Goal: Information Seeking & Learning: Learn about a topic

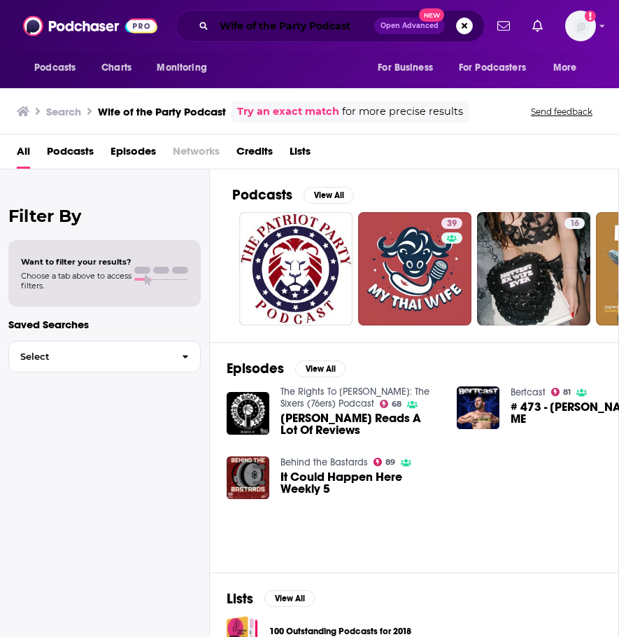
click at [325, 29] on input "Wife of the Party Podcast" at bounding box center [294, 26] width 160 height 22
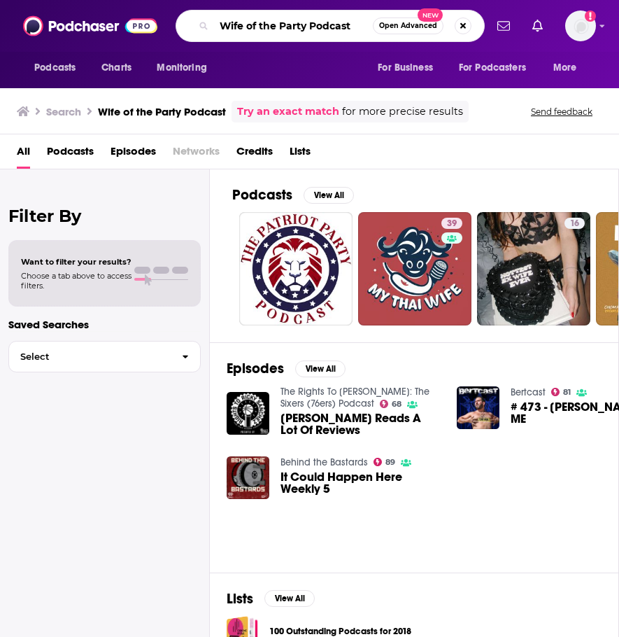
click at [325, 29] on input "Wife of the Party Podcast" at bounding box center [293, 26] width 159 height 22
type input "Wife of the Party"
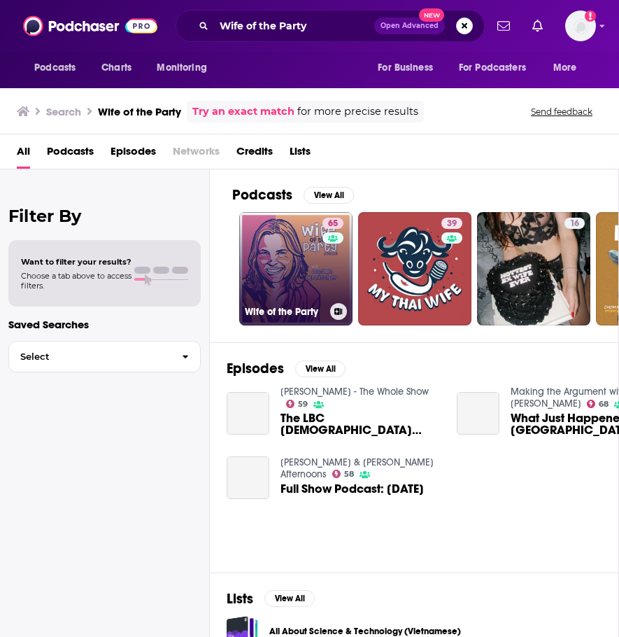
click at [302, 273] on link "65 Wife of the Party" at bounding box center [295, 268] width 113 height 113
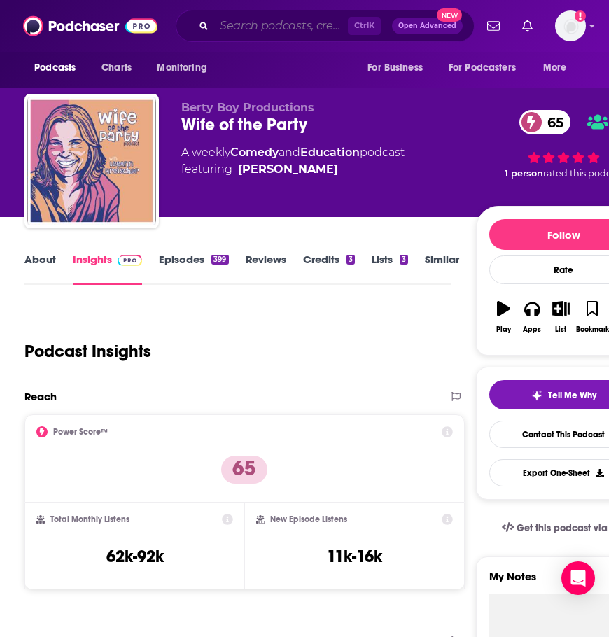
click at [246, 22] on input "Search podcasts, credits, & more..." at bounding box center [281, 26] width 134 height 22
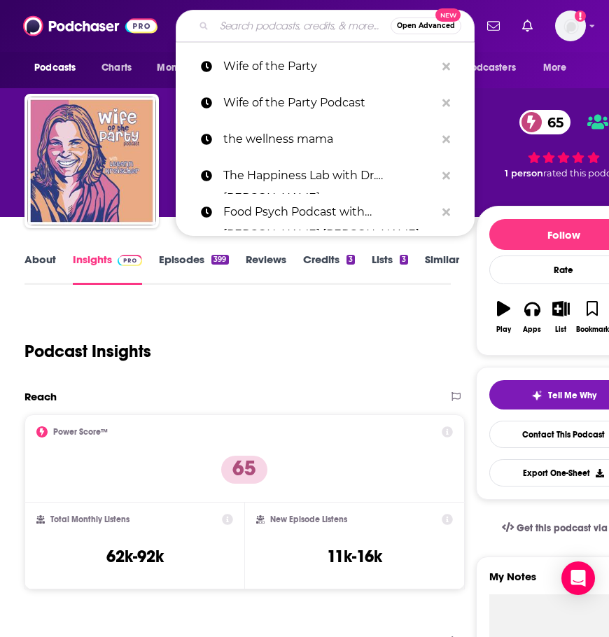
paste input "The [PERSON_NAME] Show"
type input "The [PERSON_NAME] Show"
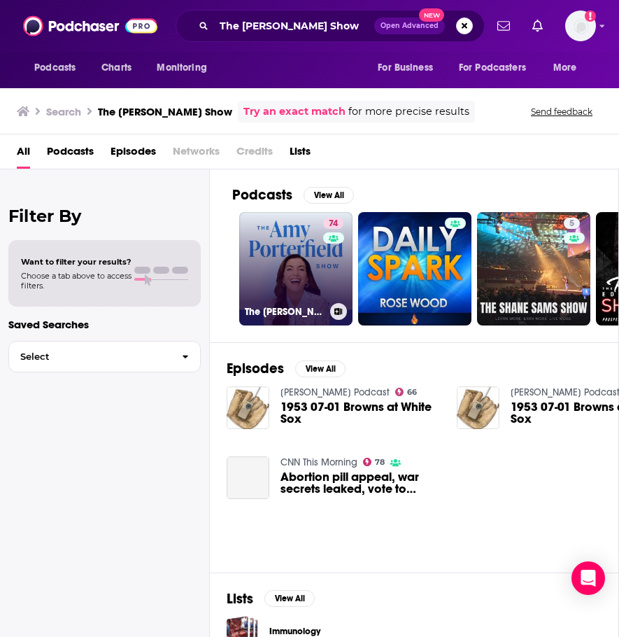
click at [323, 266] on div "74" at bounding box center [335, 260] width 24 height 85
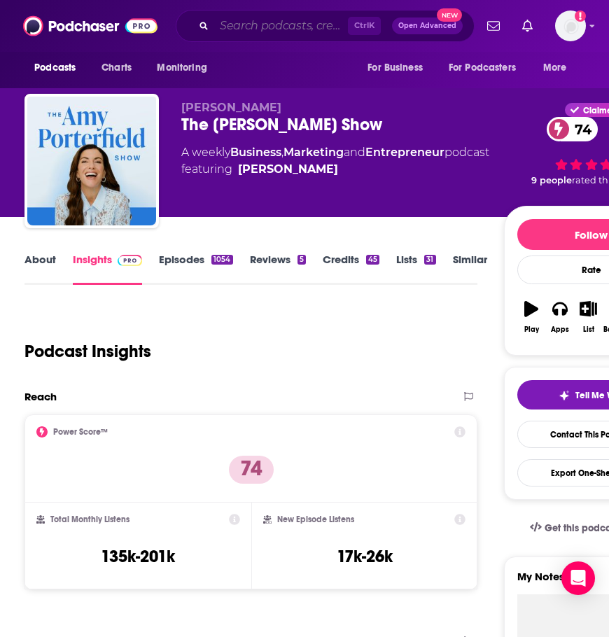
click at [254, 30] on input "Search podcasts, credits, & more..." at bounding box center [281, 26] width 134 height 22
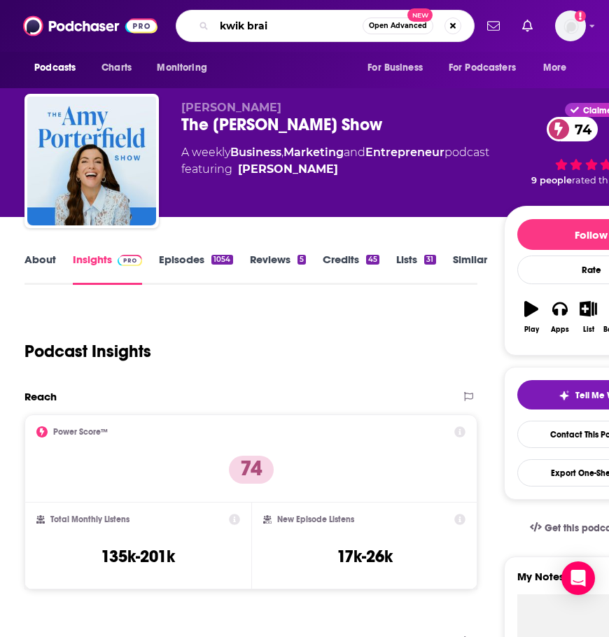
type input "kwik brain"
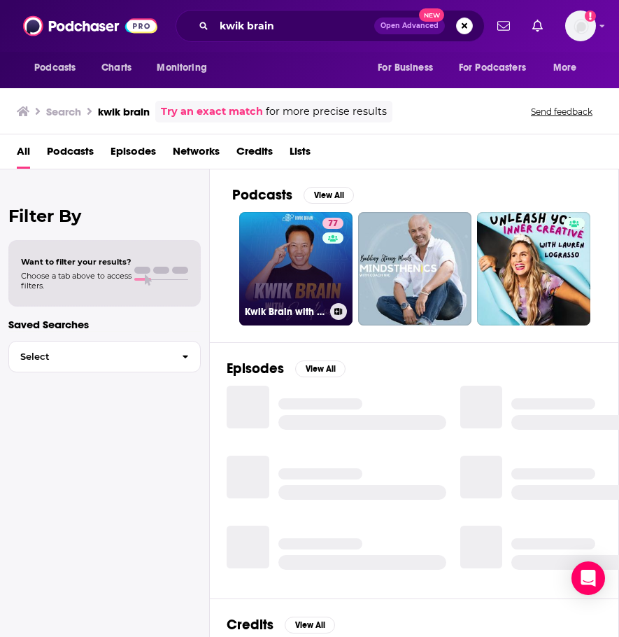
click at [268, 248] on link "77 Kwik Brain with [PERSON_NAME]" at bounding box center [295, 268] width 113 height 113
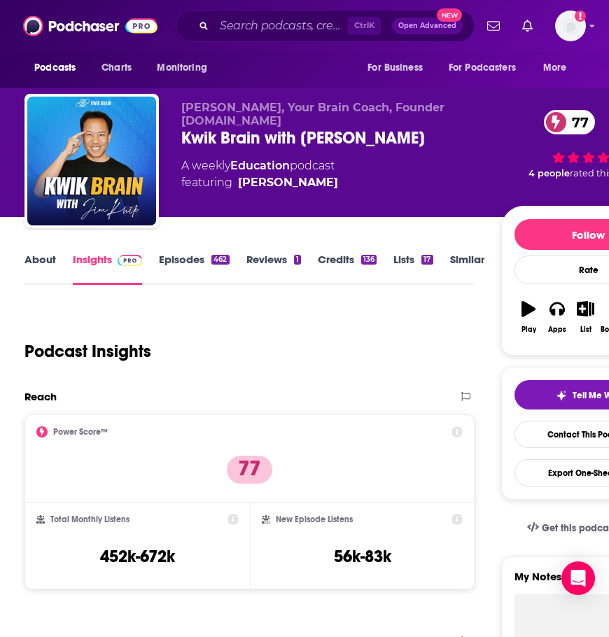
scroll to position [70, 0]
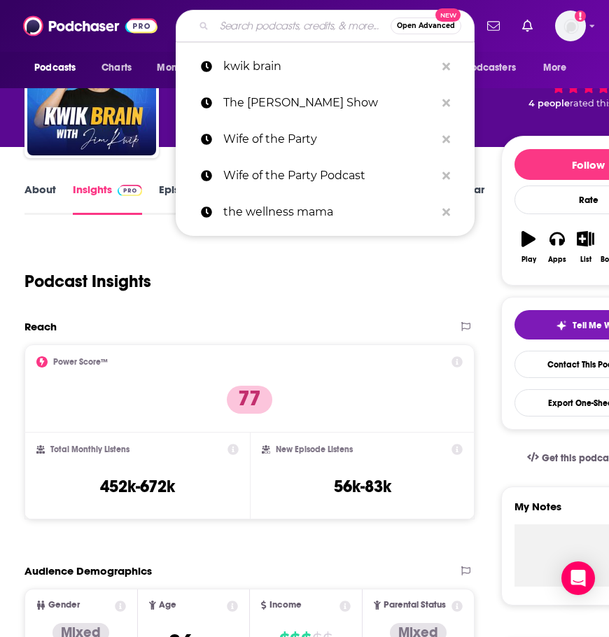
click at [271, 20] on input "Search podcasts, credits, & more..." at bounding box center [302, 26] width 176 height 22
paste input "[PERSON_NAME]"
type input "[PERSON_NAME]"
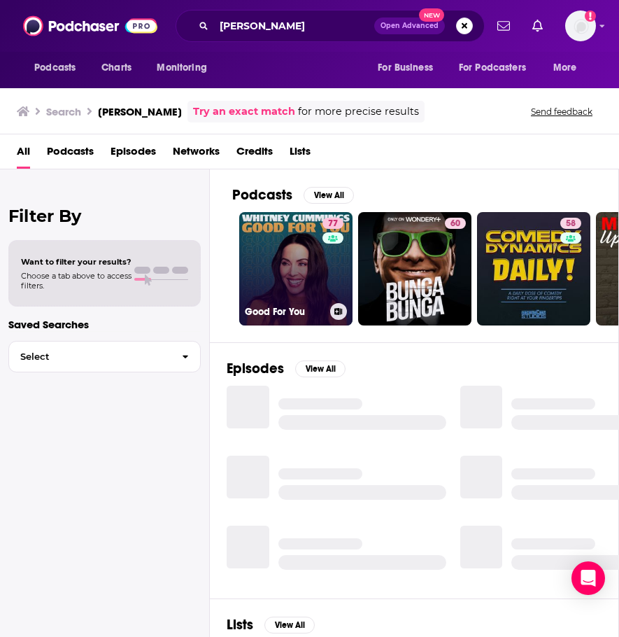
click at [318, 255] on link "77 Good For You" at bounding box center [295, 268] width 113 height 113
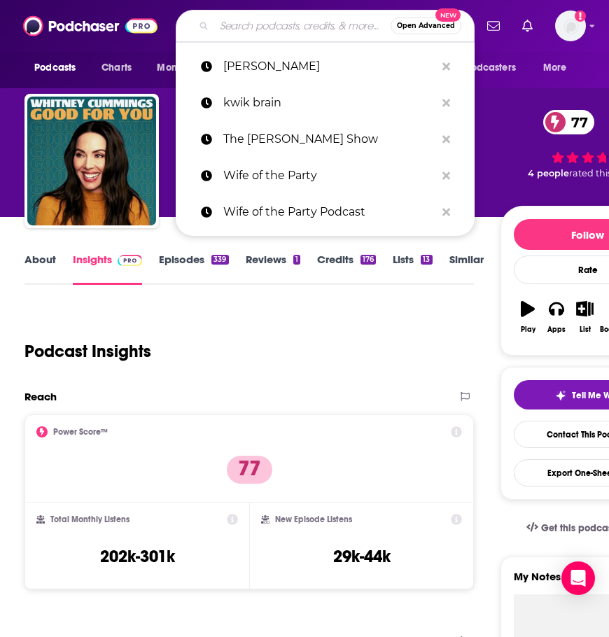
click at [215, 22] on input "Search podcasts, credits, & more..." at bounding box center [302, 26] width 176 height 22
paste input "Passion Struck with [PERSON_NAME]"
type input "Passion Struck with [PERSON_NAME]"
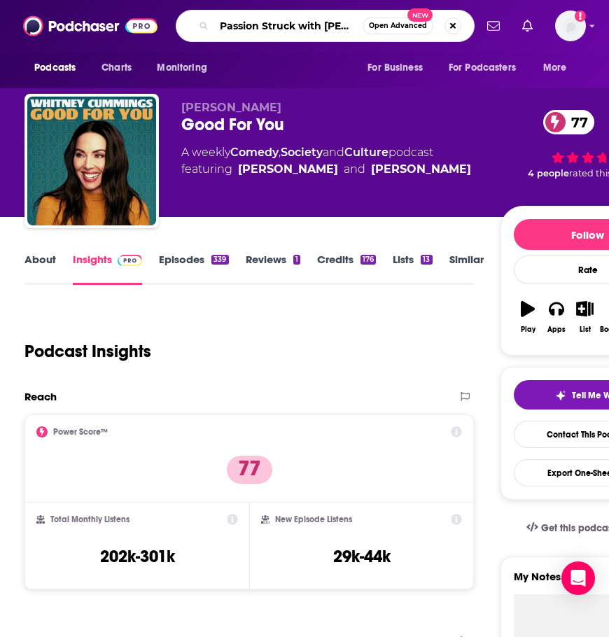
scroll to position [0, 35]
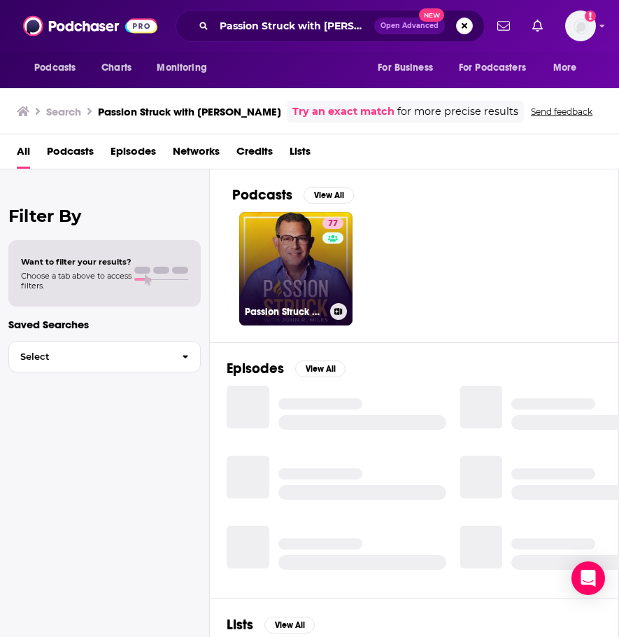
click at [311, 262] on link "77 Passion Struck with [PERSON_NAME]" at bounding box center [295, 268] width 113 height 113
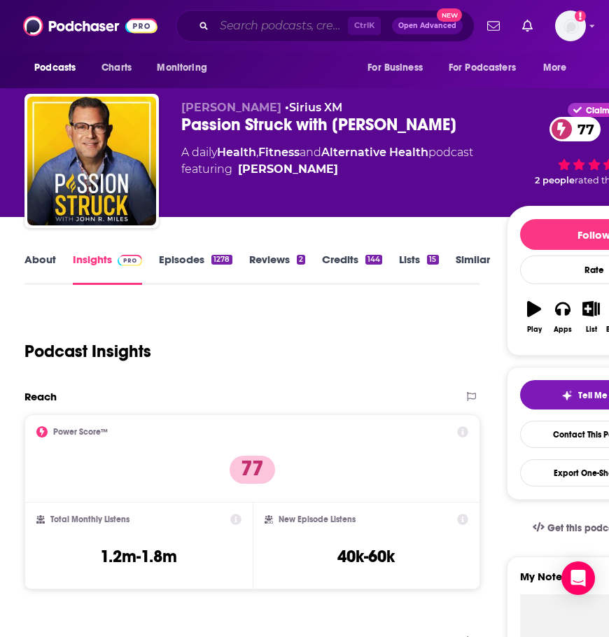
click at [286, 32] on input "Search podcasts, credits, & more..." at bounding box center [281, 26] width 134 height 22
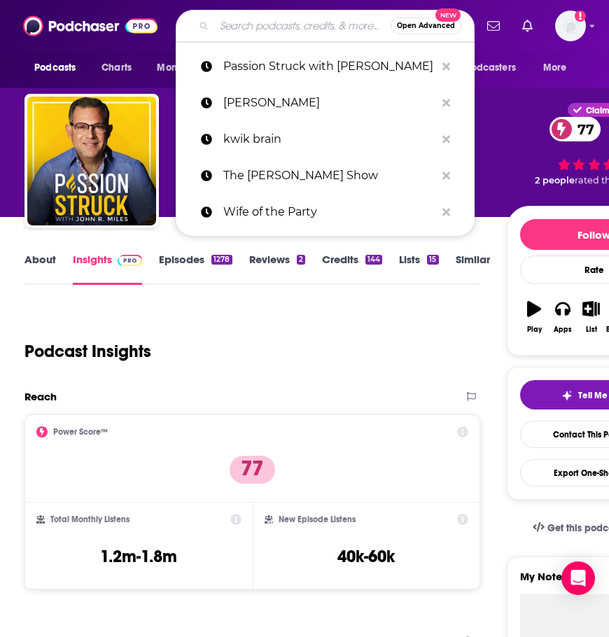
paste input "Energized with Dr. [PERSON_NAME]"
type input "Energized with Dr. [PERSON_NAME]"
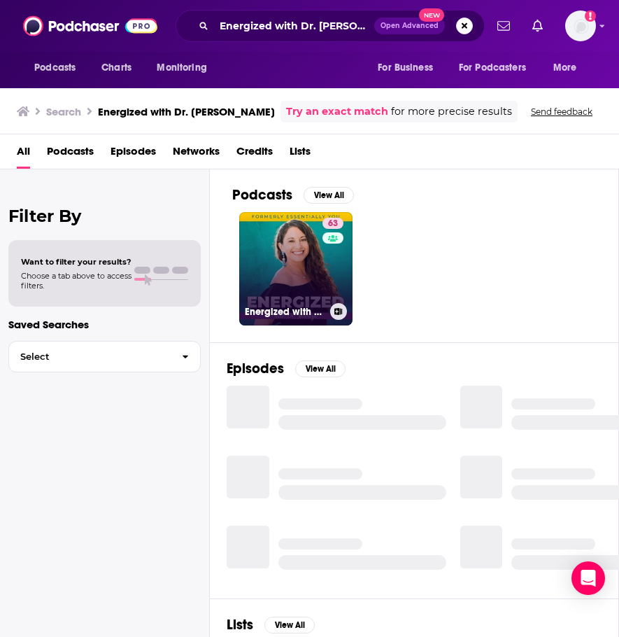
click at [297, 260] on link "63 Energized with Dr. [PERSON_NAME]" at bounding box center [295, 268] width 113 height 113
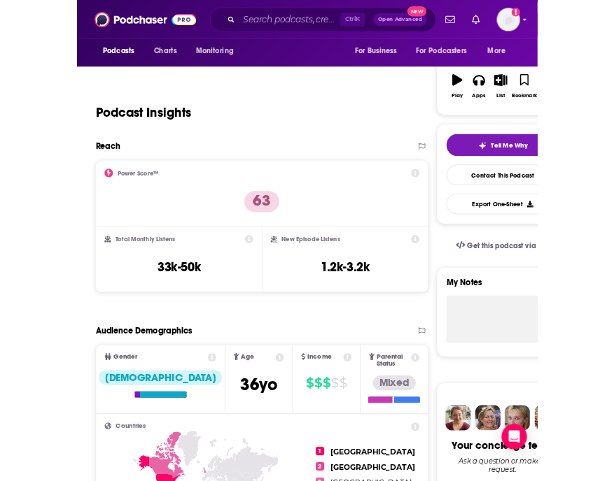
scroll to position [203, 0]
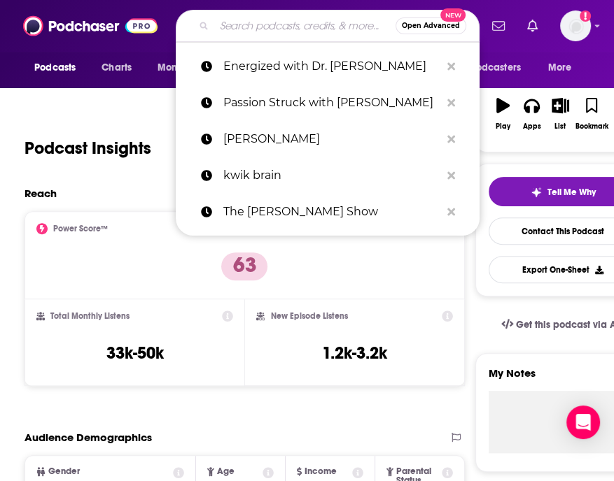
click at [264, 27] on input "Search podcasts, credits, & more..." at bounding box center [304, 26] width 181 height 22
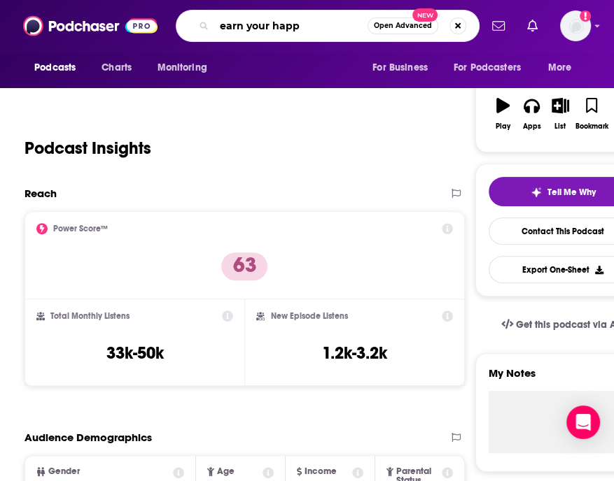
type input "earn your happy"
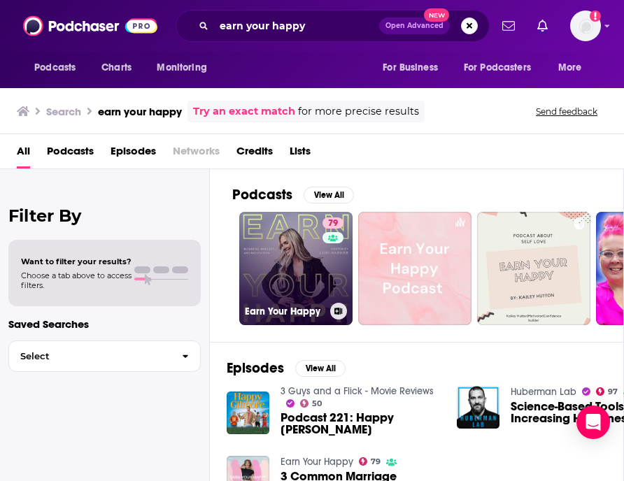
click at [306, 241] on link "79 Earn Your Happy" at bounding box center [295, 268] width 113 height 113
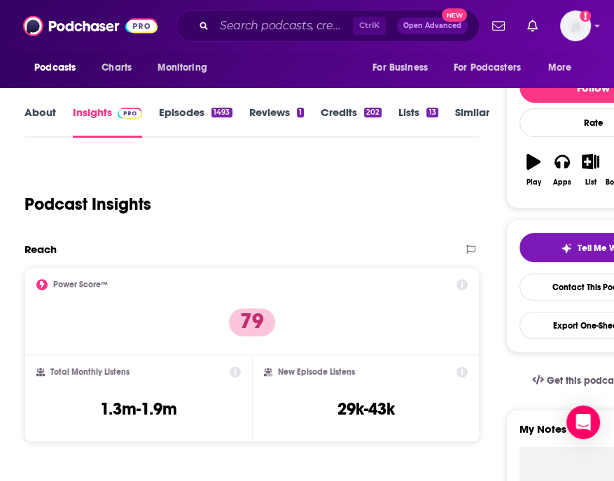
scroll to position [140, 0]
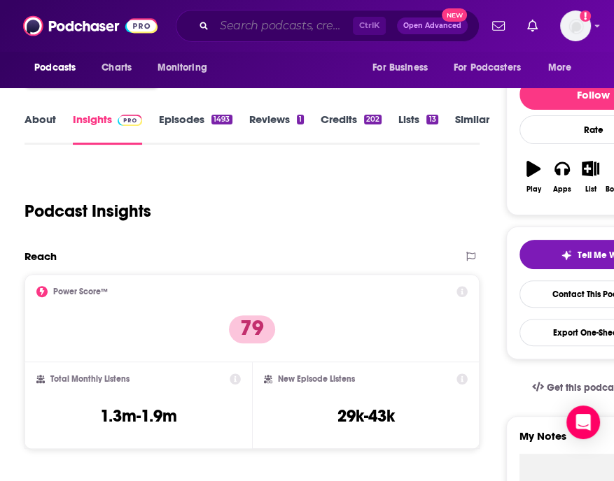
click at [245, 36] on input "Search podcasts, credits, & more..." at bounding box center [283, 26] width 139 height 22
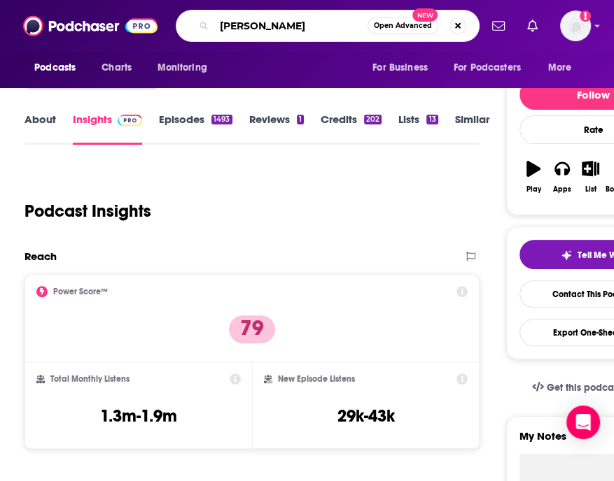
type input "[PERSON_NAME]"
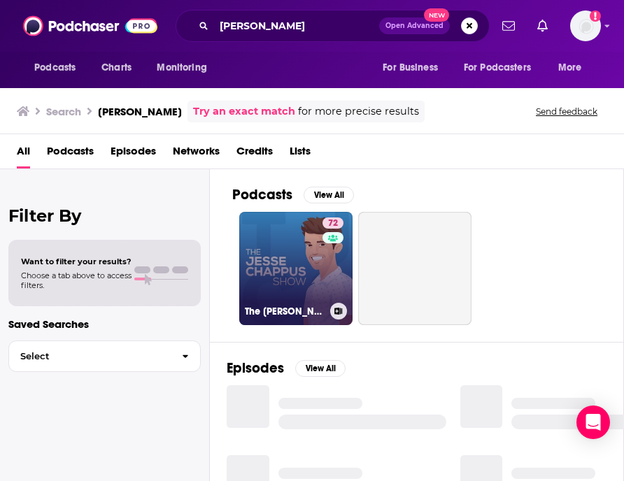
click at [288, 253] on link "72 The [PERSON_NAME] Show" at bounding box center [295, 268] width 113 height 113
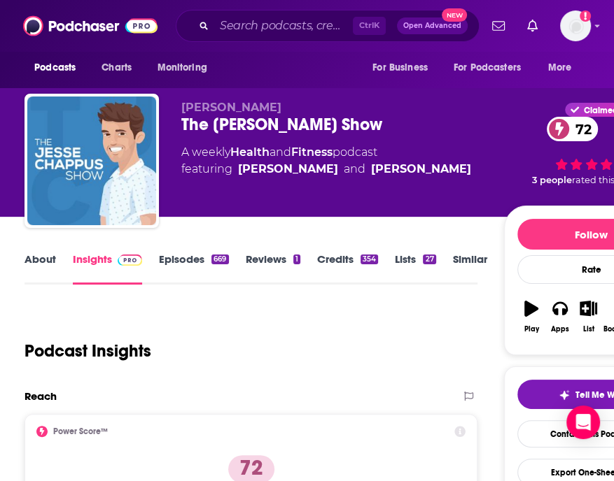
click at [339, 326] on div "Podcast Insights" at bounding box center [245, 342] width 442 height 71
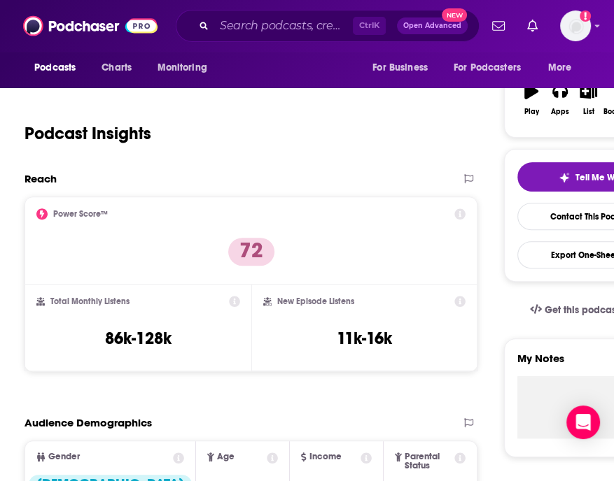
scroll to position [230, 0]
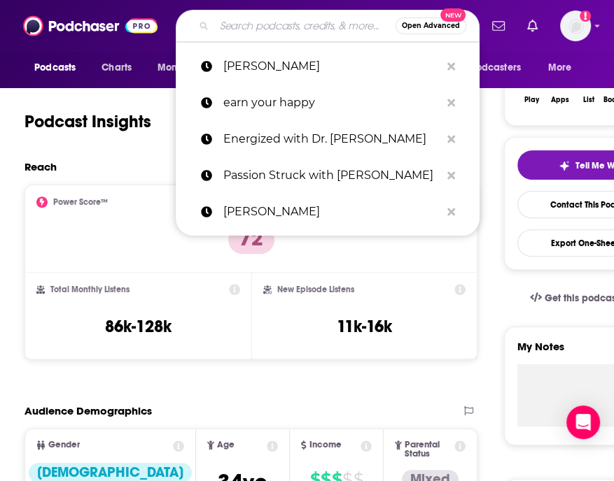
click at [224, 27] on input "Search podcasts, credits, & more..." at bounding box center [304, 26] width 181 height 22
type input "s"
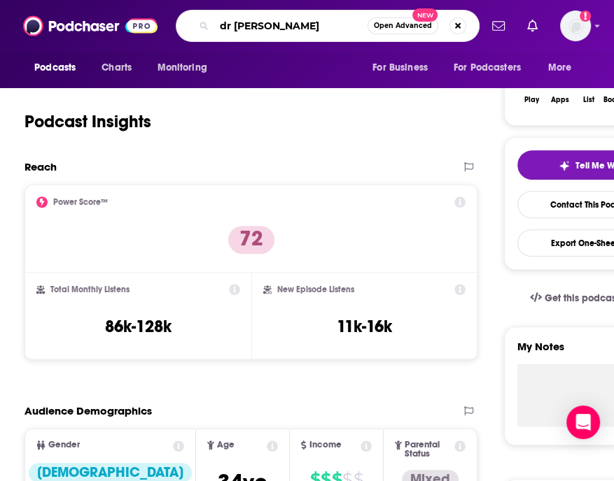
type input "[PERSON_NAME]"
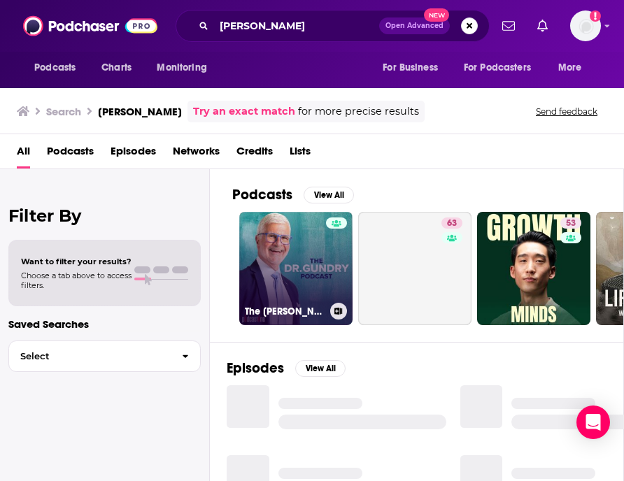
click at [314, 258] on link "The [PERSON_NAME] Podcast" at bounding box center [295, 268] width 113 height 113
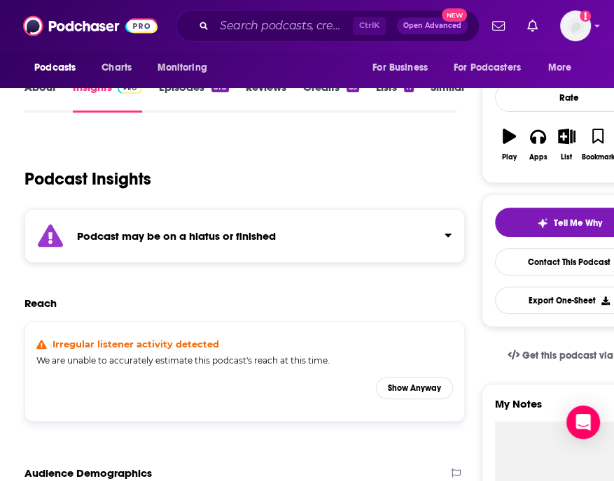
scroll to position [175, 0]
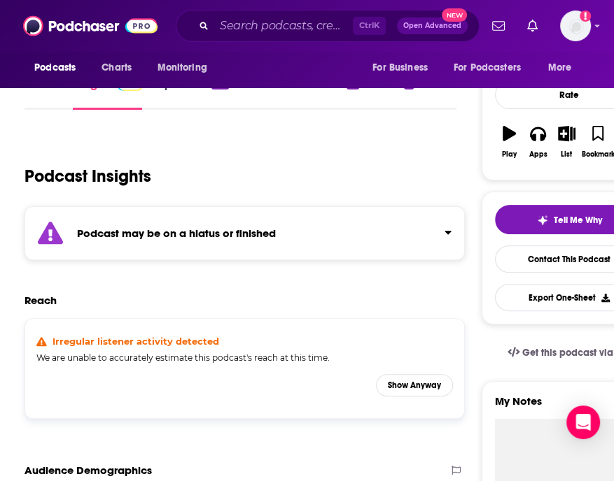
click at [334, 249] on div "Podcast may be on a hiatus or finished" at bounding box center [244, 233] width 440 height 54
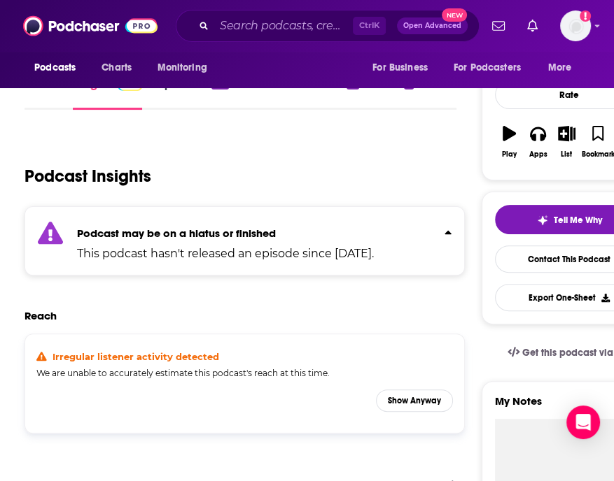
click at [335, 249] on p "This podcast hasn't released an episode since [DATE]." at bounding box center [225, 254] width 297 height 17
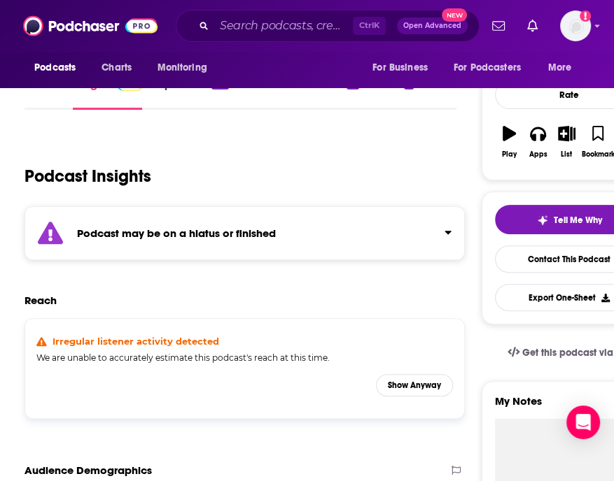
scroll to position [0, 0]
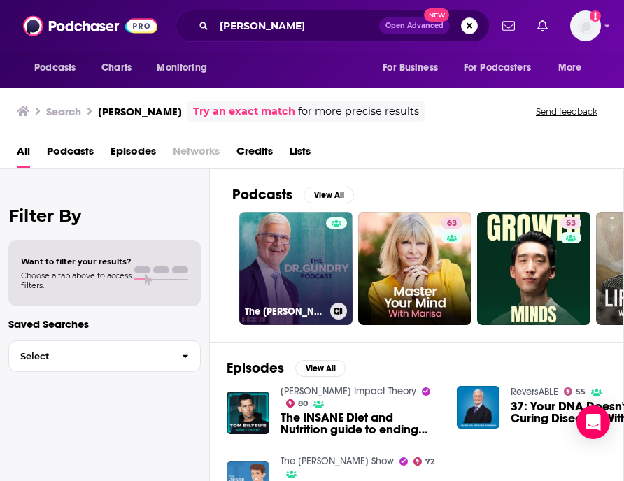
click at [339, 251] on div at bounding box center [336, 260] width 21 height 85
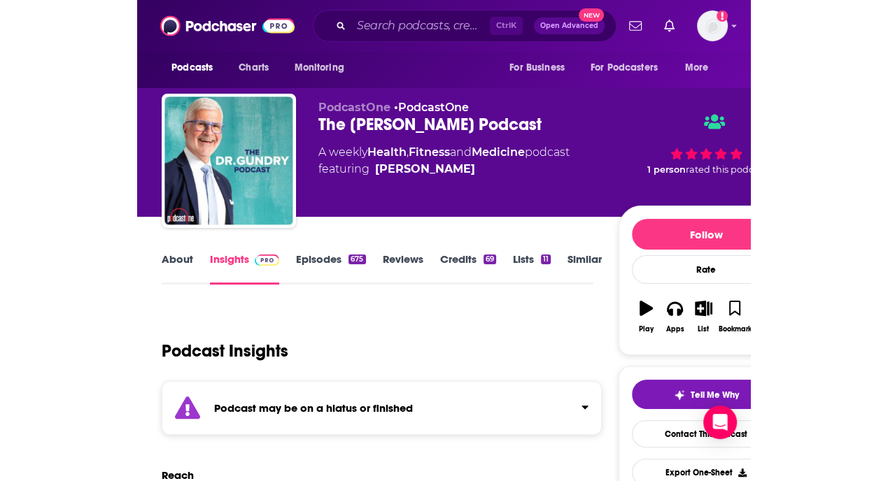
scroll to position [256, 0]
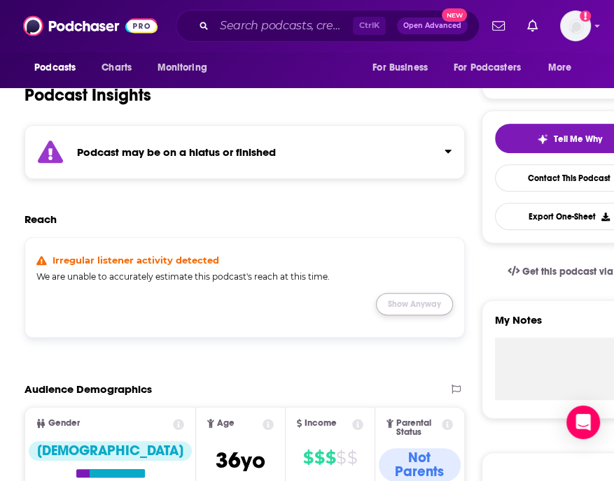
click at [409, 302] on button "Show Anyway" at bounding box center [414, 304] width 77 height 22
